Goal: Transaction & Acquisition: Subscribe to service/newsletter

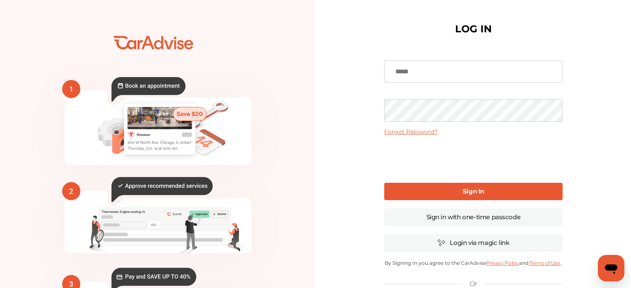
click at [443, 66] on input at bounding box center [473, 72] width 178 height 22
type input "**********"
click at [484, 193] on b "Sign In" at bounding box center [474, 192] width 22 height 8
click at [469, 192] on b "Sign In" at bounding box center [474, 192] width 22 height 8
click at [467, 191] on b "Sign In" at bounding box center [474, 192] width 22 height 8
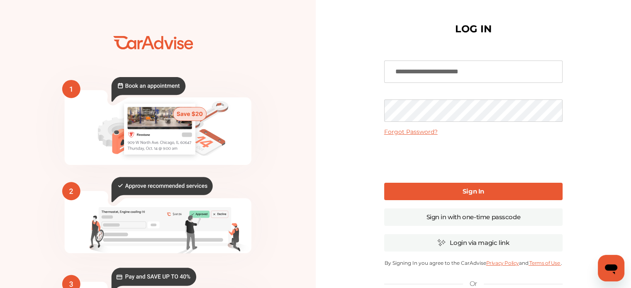
click at [477, 189] on b "Sign In" at bounding box center [474, 192] width 22 height 8
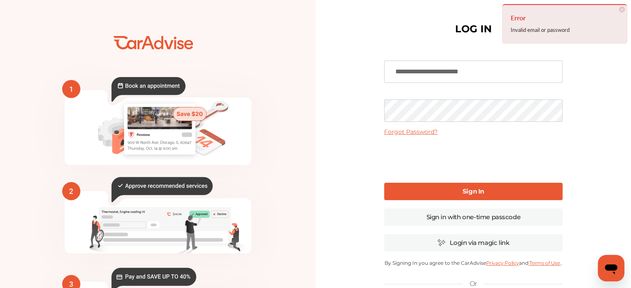
click at [423, 132] on link "Forgot Password?" at bounding box center [411, 131] width 54 height 7
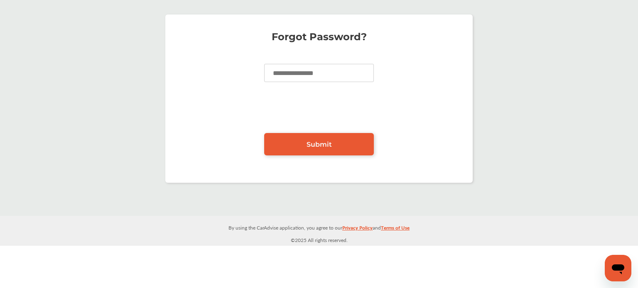
click at [340, 76] on input at bounding box center [319, 73] width 110 height 18
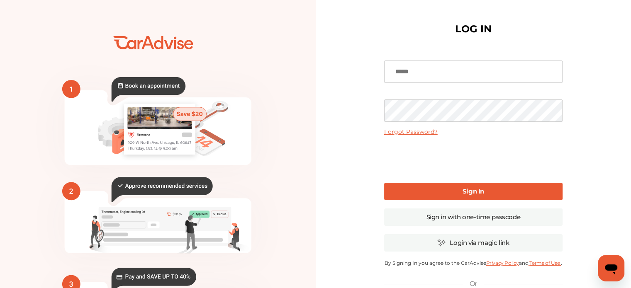
click at [429, 66] on input at bounding box center [473, 72] width 178 height 22
type input "**********"
click at [478, 193] on b "Sign In" at bounding box center [474, 192] width 22 height 8
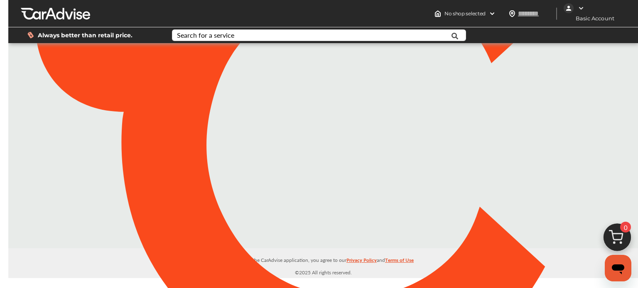
type input "*****"
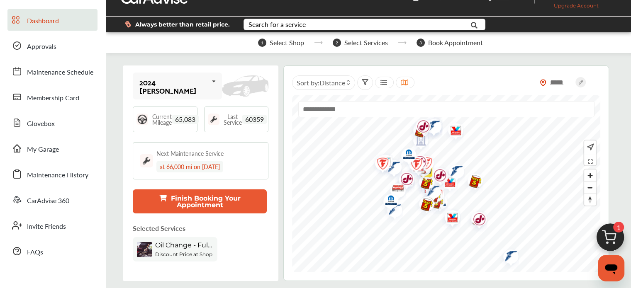
scroll to position [42, 0]
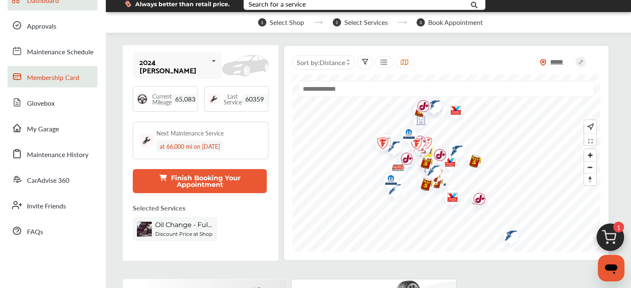
click at [68, 78] on span "Membership Card" at bounding box center [53, 78] width 52 height 11
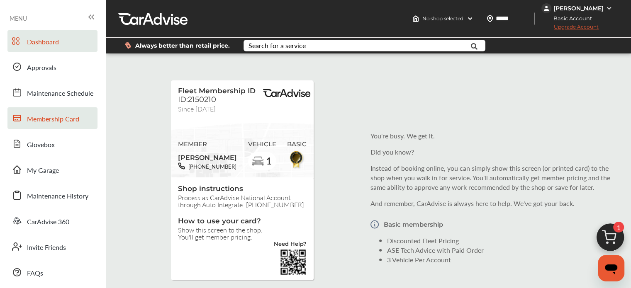
click at [44, 42] on span "Dashboard" at bounding box center [43, 42] width 32 height 11
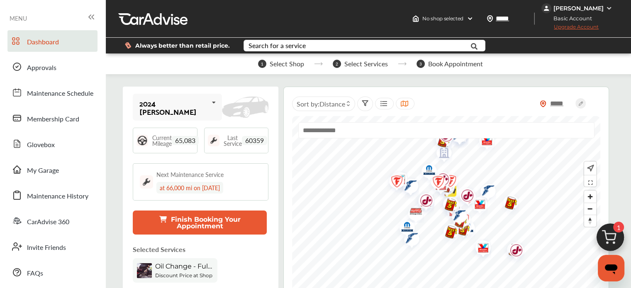
click at [572, 28] on span "Upgrade Account" at bounding box center [570, 29] width 57 height 10
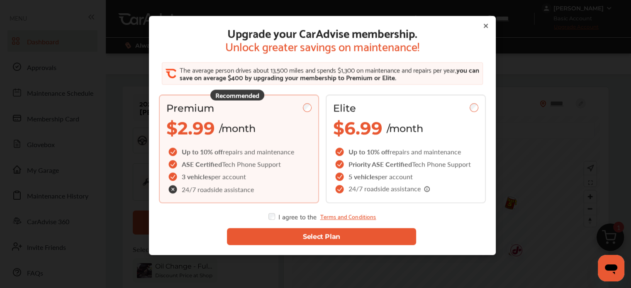
click at [305, 239] on button "Select Plan" at bounding box center [321, 237] width 189 height 17
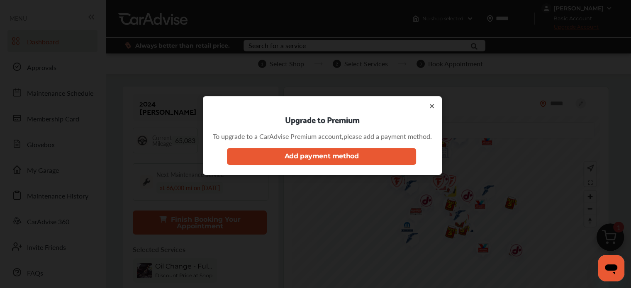
click at [333, 154] on button "Add payment method" at bounding box center [321, 156] width 189 height 17
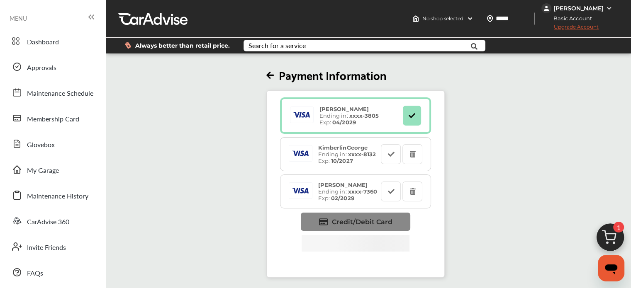
click at [354, 224] on span "Credit/Debit Card" at bounding box center [362, 222] width 61 height 8
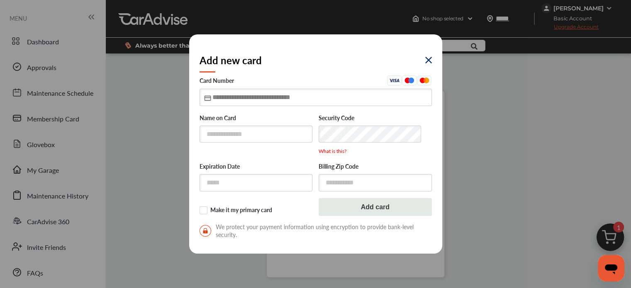
click at [217, 98] on input "text" at bounding box center [316, 97] width 232 height 17
type input "**********"
click at [220, 138] on input "text" at bounding box center [256, 134] width 113 height 17
type input "**********"
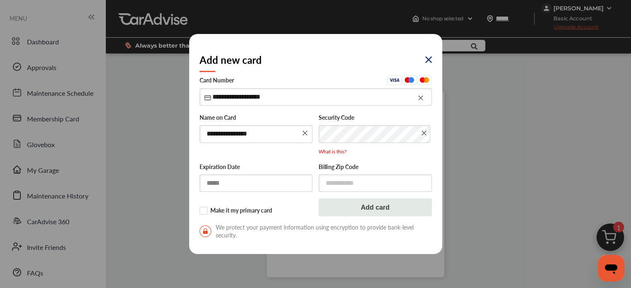
click at [265, 186] on input "text" at bounding box center [256, 183] width 113 height 17
type input "*****"
click at [342, 182] on input "text" at bounding box center [375, 182] width 113 height 17
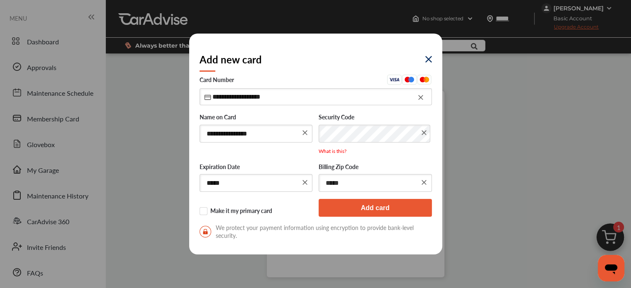
type input "*****"
click at [376, 211] on button "Add card" at bounding box center [375, 208] width 113 height 18
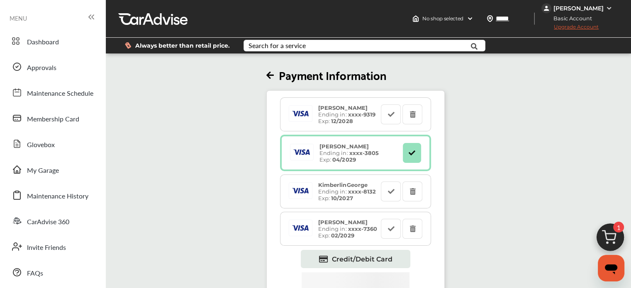
click at [365, 120] on div "[PERSON_NAME] Ending in: xxxx- 9319 Exp: 12/2028" at bounding box center [346, 115] width 65 height 20
click at [396, 117] on button at bounding box center [391, 115] width 20 height 20
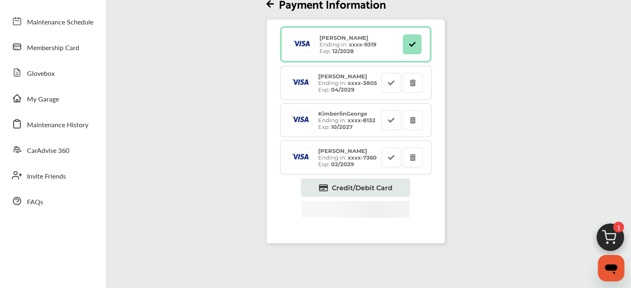
scroll to position [124, 0]
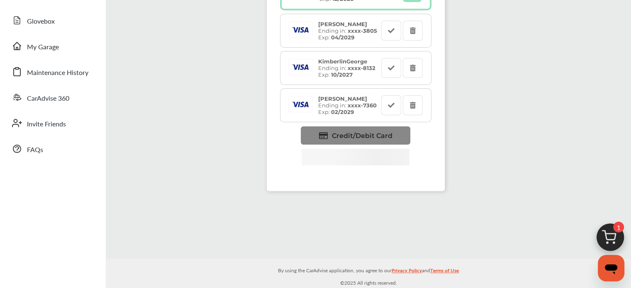
click at [382, 134] on span "Credit/Debit Card" at bounding box center [362, 136] width 61 height 8
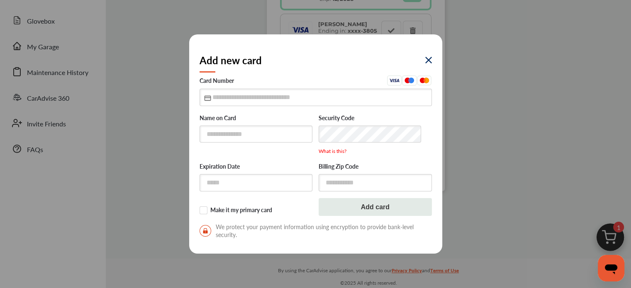
click at [425, 61] on img at bounding box center [428, 60] width 7 height 7
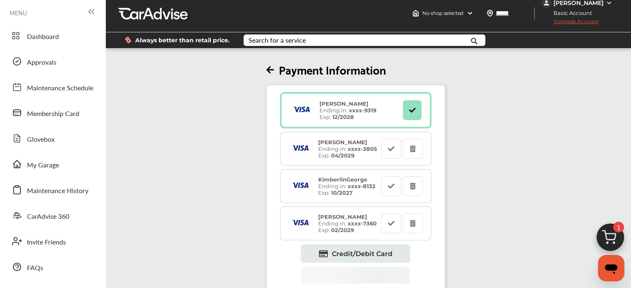
scroll to position [0, 0]
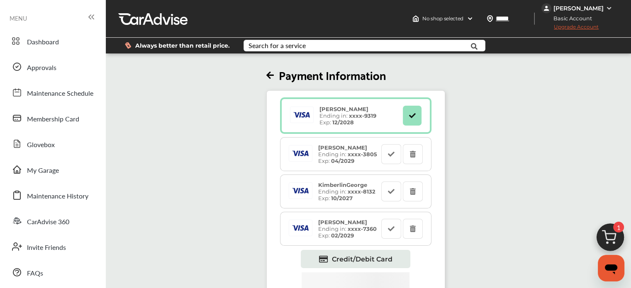
click at [569, 27] on span "Upgrade Account" at bounding box center [570, 29] width 57 height 10
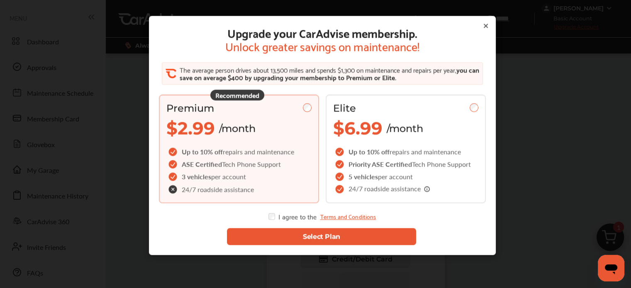
click at [310, 235] on button "Select Plan" at bounding box center [321, 237] width 189 height 17
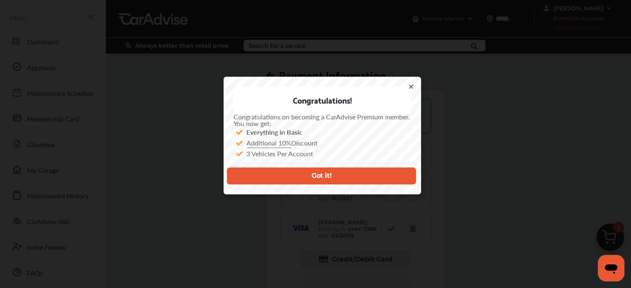
click at [328, 177] on button "Got it!" at bounding box center [321, 176] width 189 height 17
